Goal: Check status

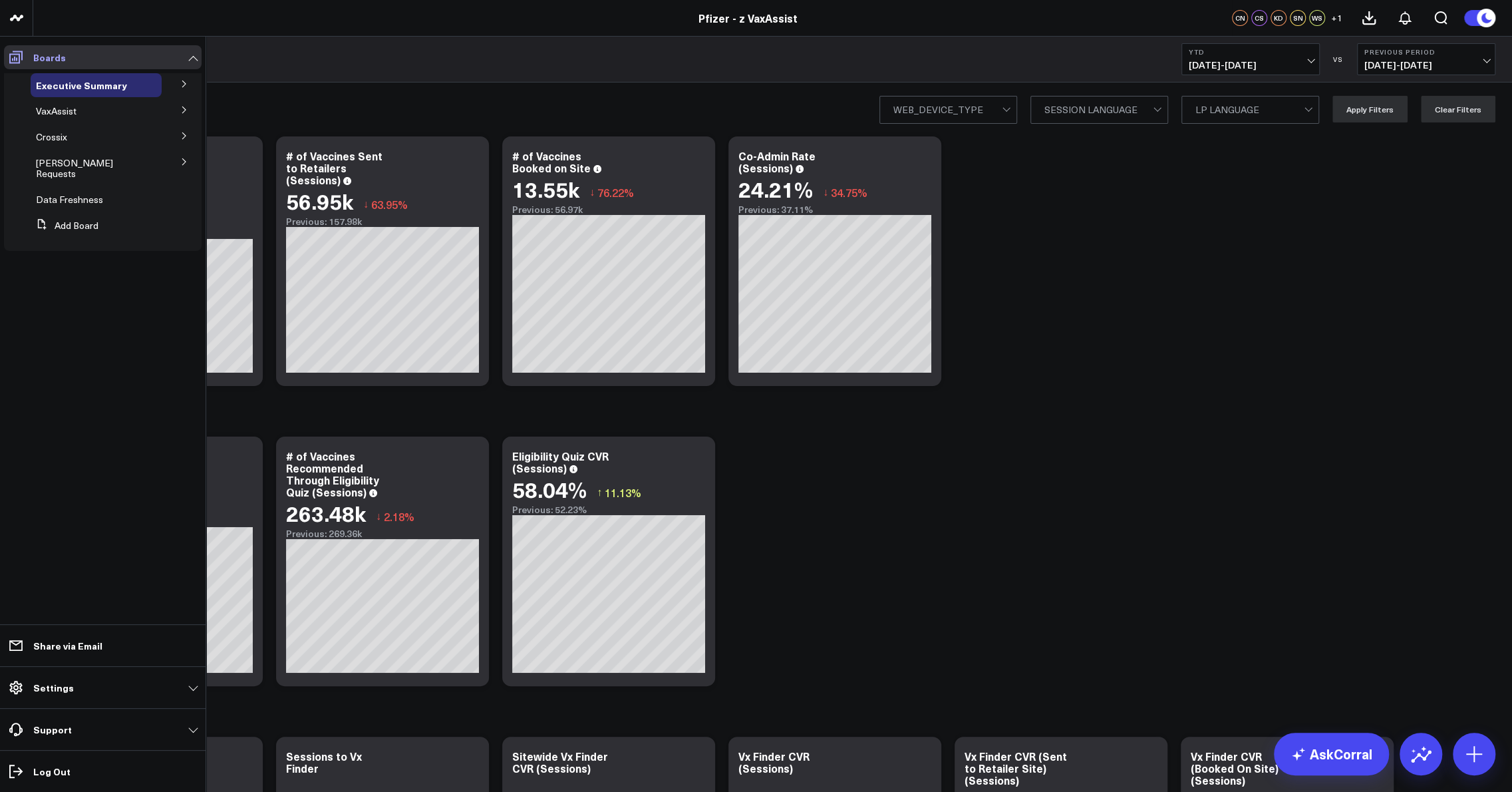
click at [183, 60] on link "Boards" at bounding box center [103, 57] width 198 height 24
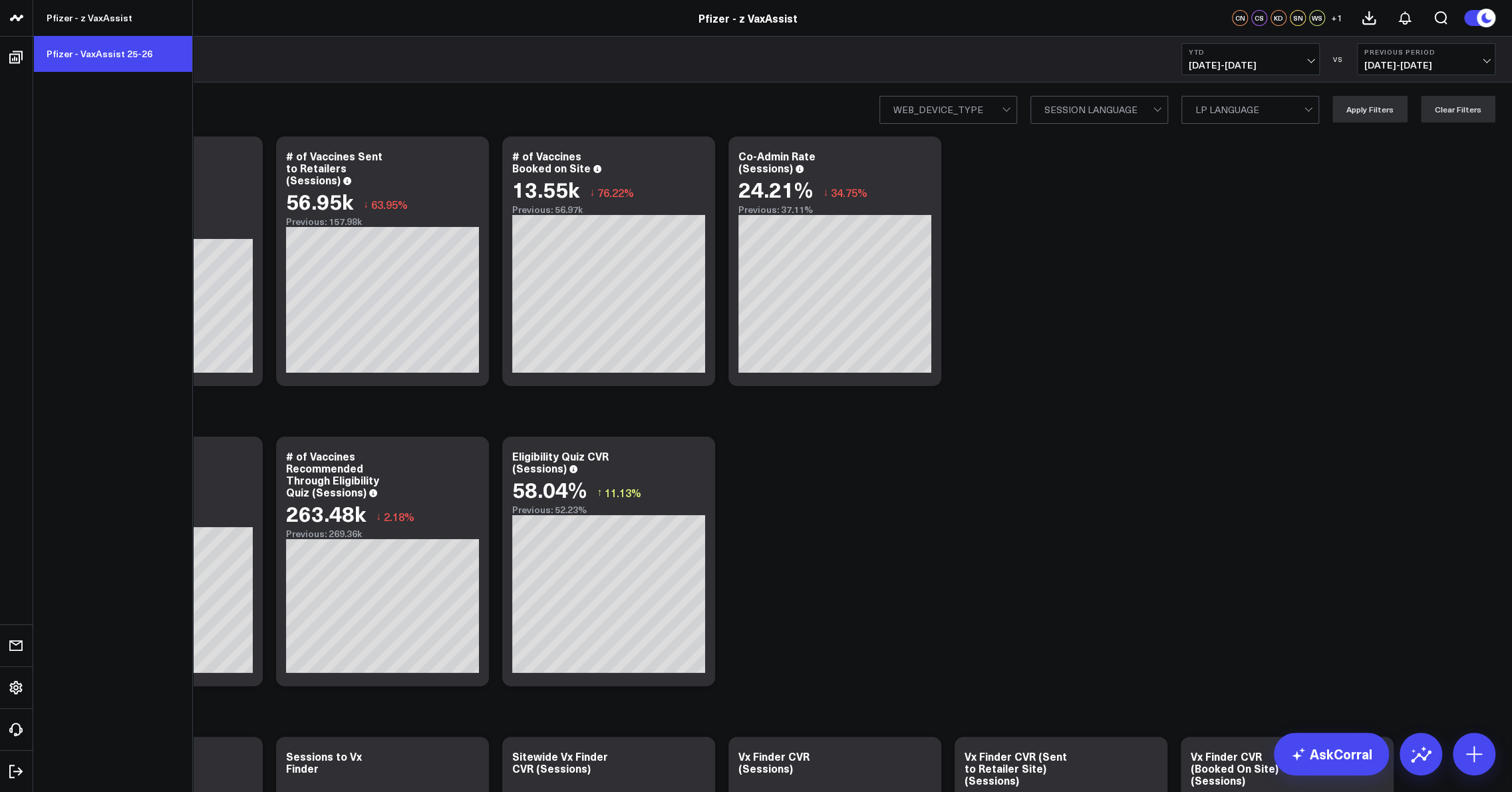
click at [141, 54] on link "Pfizer - VaxAssist 25-26" at bounding box center [113, 54] width 159 height 36
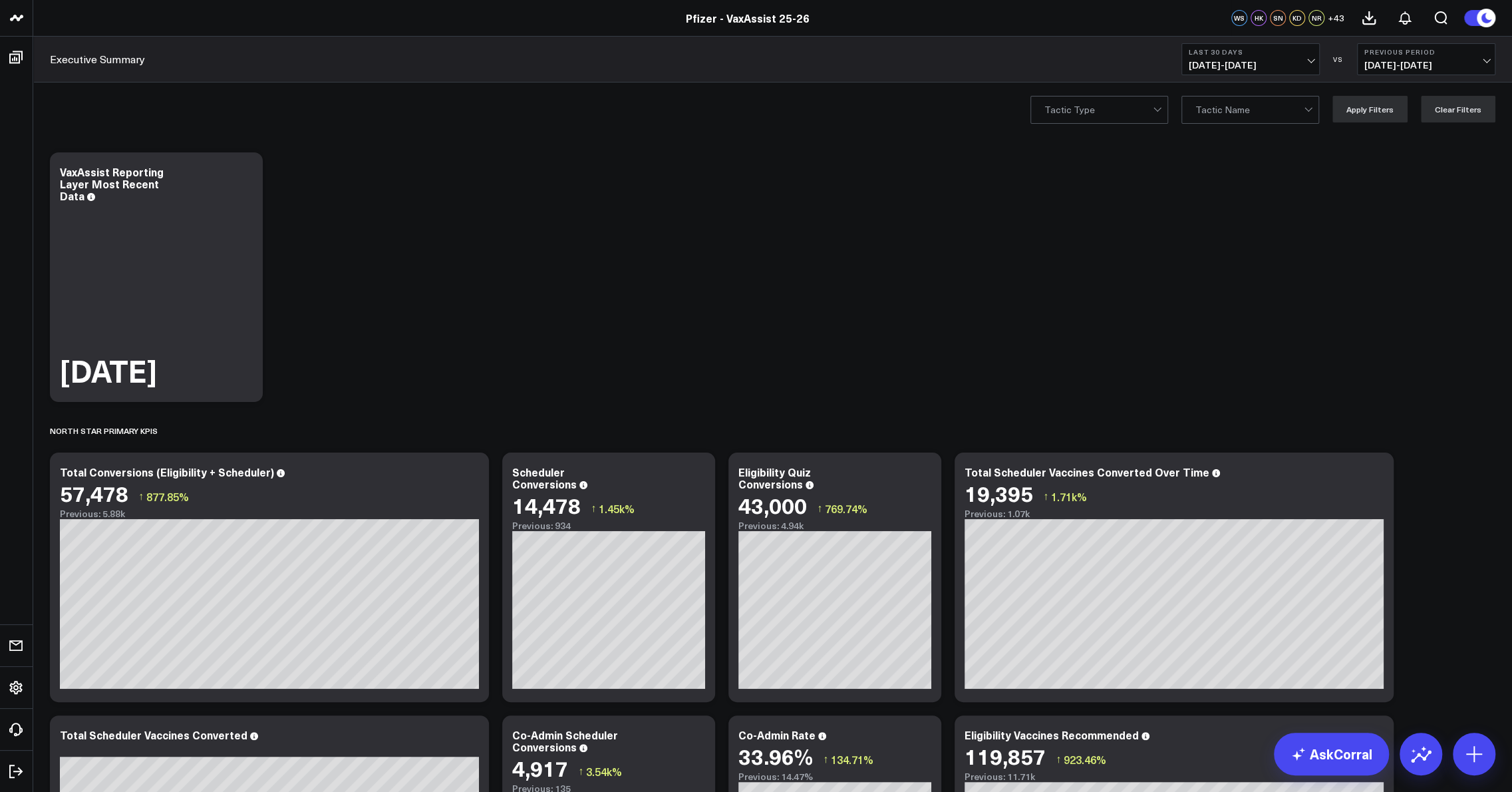
click at [1276, 62] on span "[DATE] - [DATE]" at bounding box center [1250, 66] width 124 height 11
click at [1228, 116] on link "Last 7 Days" at bounding box center [1249, 114] width 137 height 25
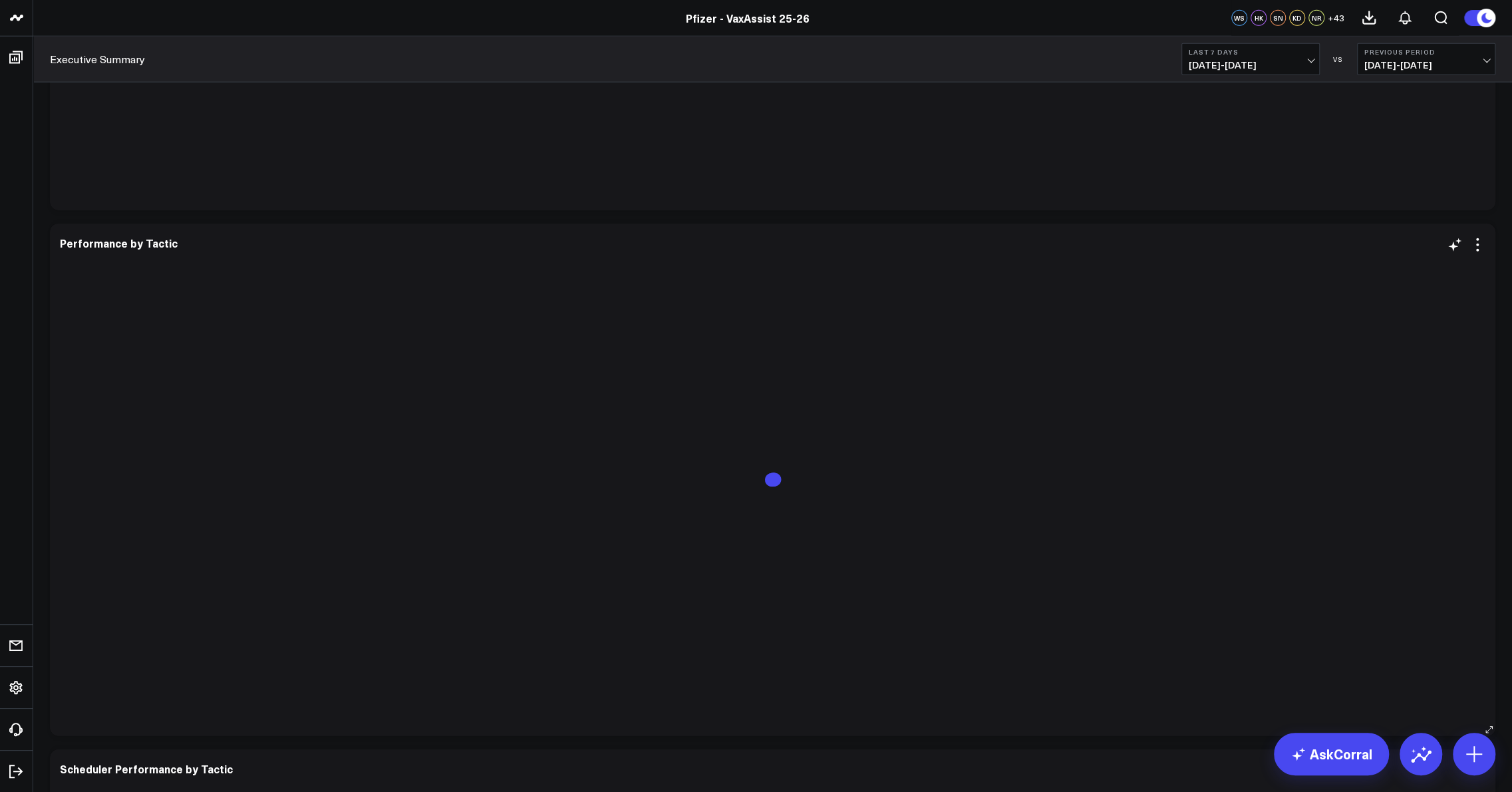
scroll to position [2995, 0]
